Goal: Task Accomplishment & Management: Manage account settings

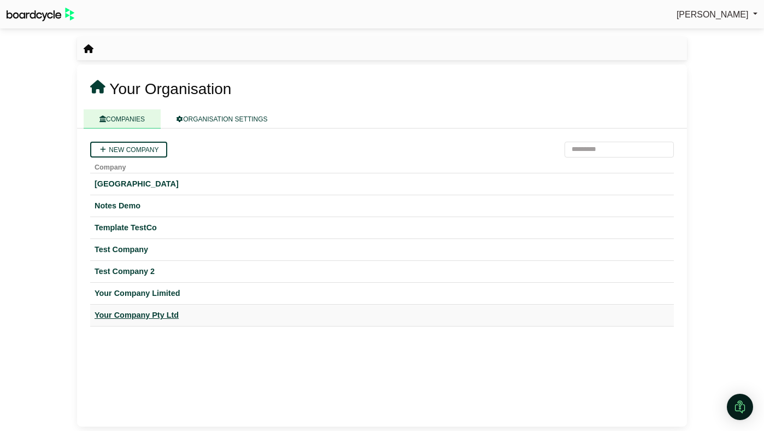
click at [128, 319] on div "Your Company Pty Ltd" at bounding box center [382, 315] width 575 height 13
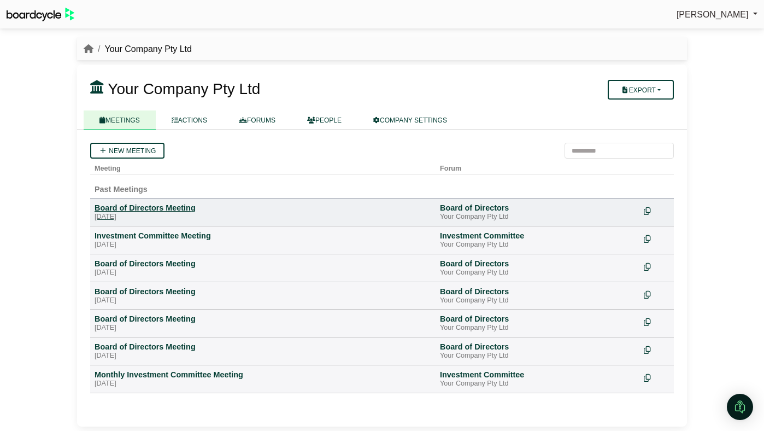
click at [169, 213] on div "Board of Directors Meeting" at bounding box center [263, 208] width 337 height 10
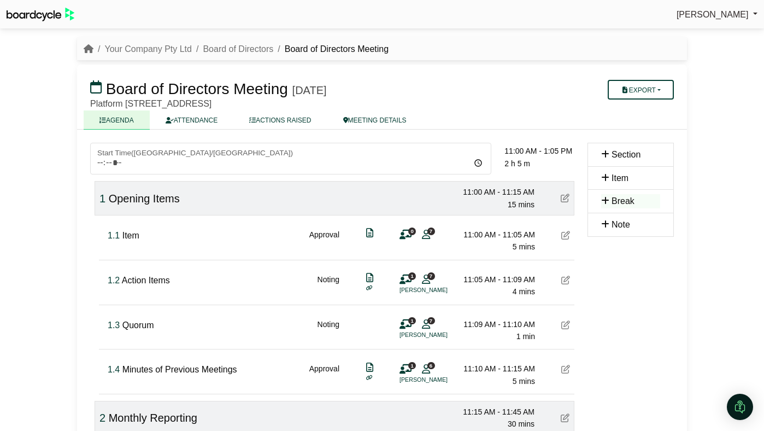
click at [565, 236] on icon at bounding box center [565, 235] width 9 height 9
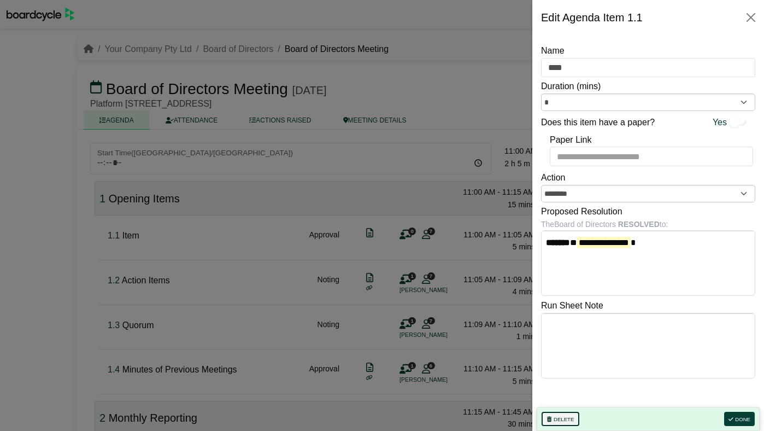
click at [576, 415] on button "Delete" at bounding box center [561, 419] width 38 height 14
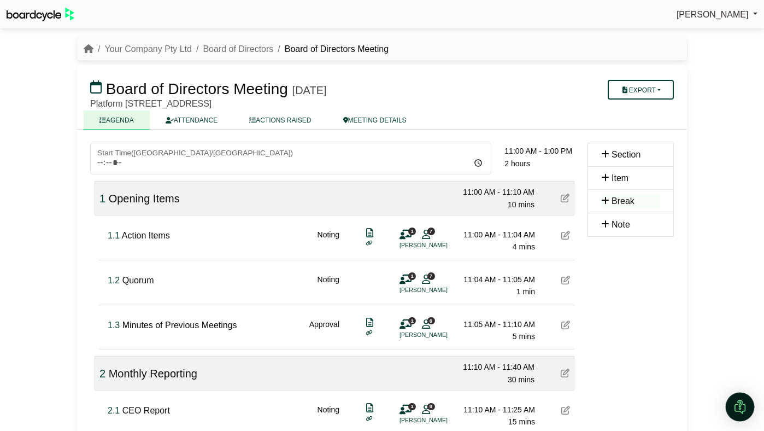
click at [728, 409] on div "Open Intercom Messenger" at bounding box center [740, 406] width 29 height 29
click at [737, 403] on icon "Open Intercom Messenger" at bounding box center [739, 405] width 18 height 18
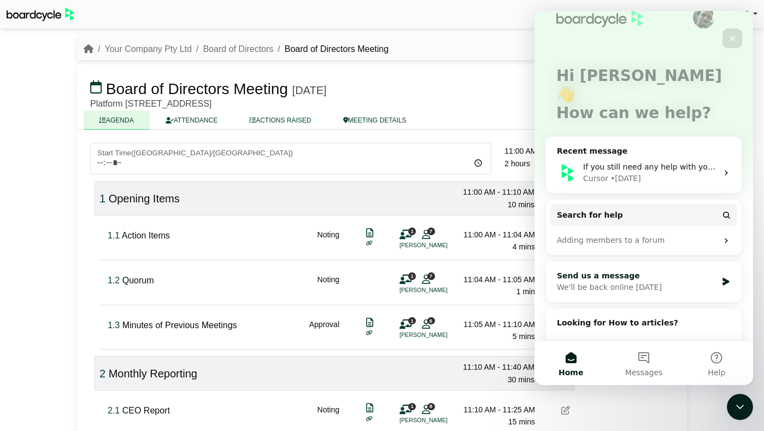
scroll to position [111, 0]
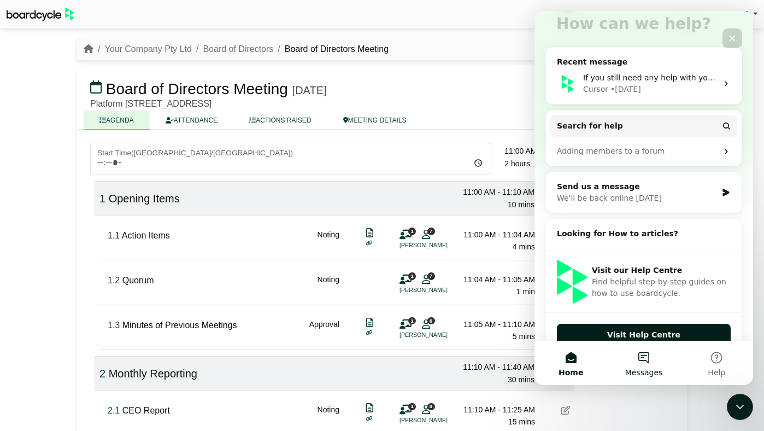
click at [649, 354] on button "Messages" at bounding box center [643, 363] width 73 height 44
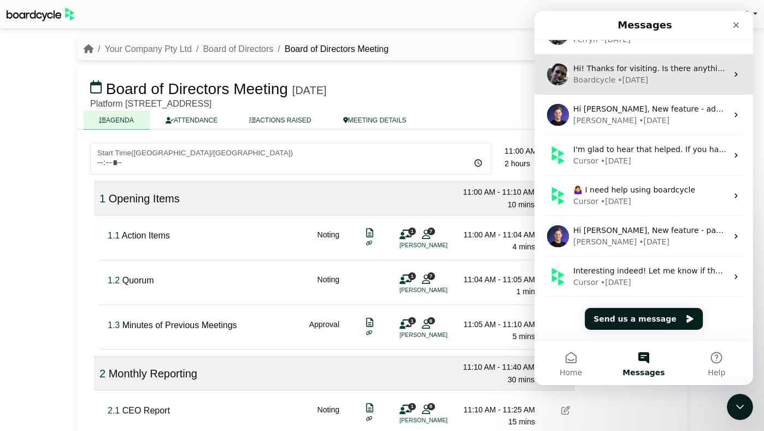
scroll to position [0, 0]
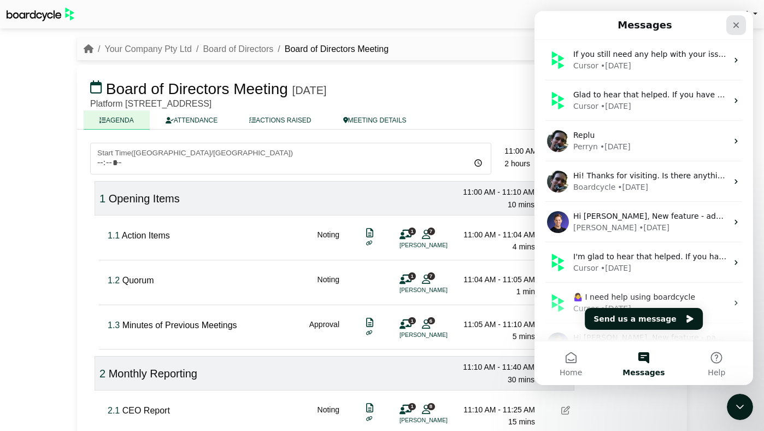
click at [735, 23] on icon "Close" at bounding box center [737, 25] width 6 height 6
